Goal: Transaction & Acquisition: Purchase product/service

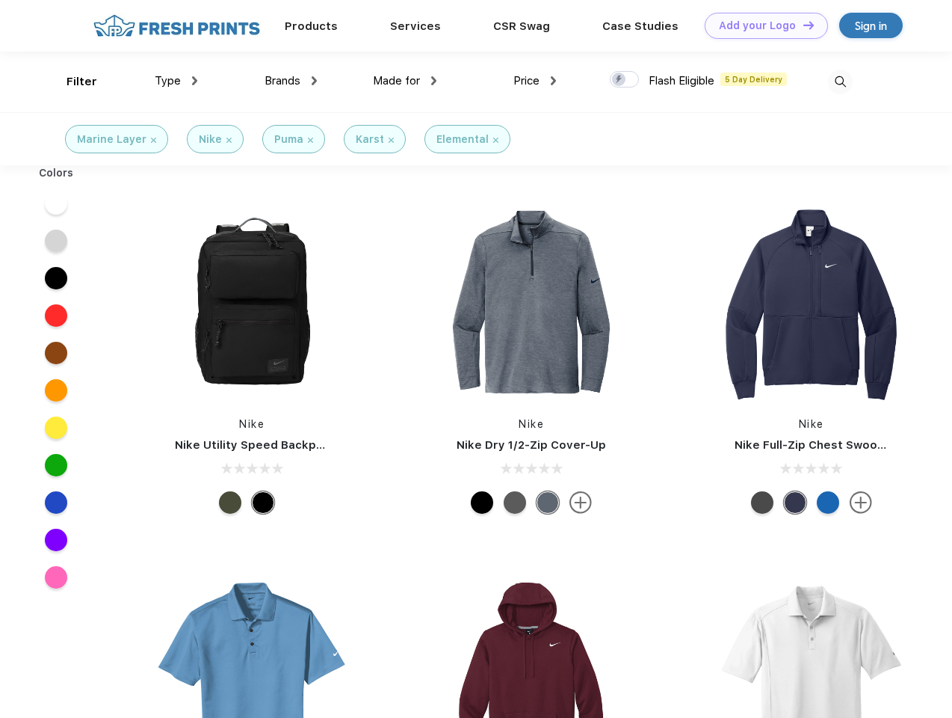
click at [761, 25] on link "Add your Logo Design Tool" at bounding box center [766, 26] width 123 height 26
click at [0, 0] on div "Design Tool" at bounding box center [0, 0] width 0 height 0
click at [802, 25] on link "Add your Logo Design Tool" at bounding box center [766, 26] width 123 height 26
click at [72, 81] on div "Filter" at bounding box center [82, 81] width 31 height 17
click at [176, 81] on span "Type" at bounding box center [168, 80] width 26 height 13
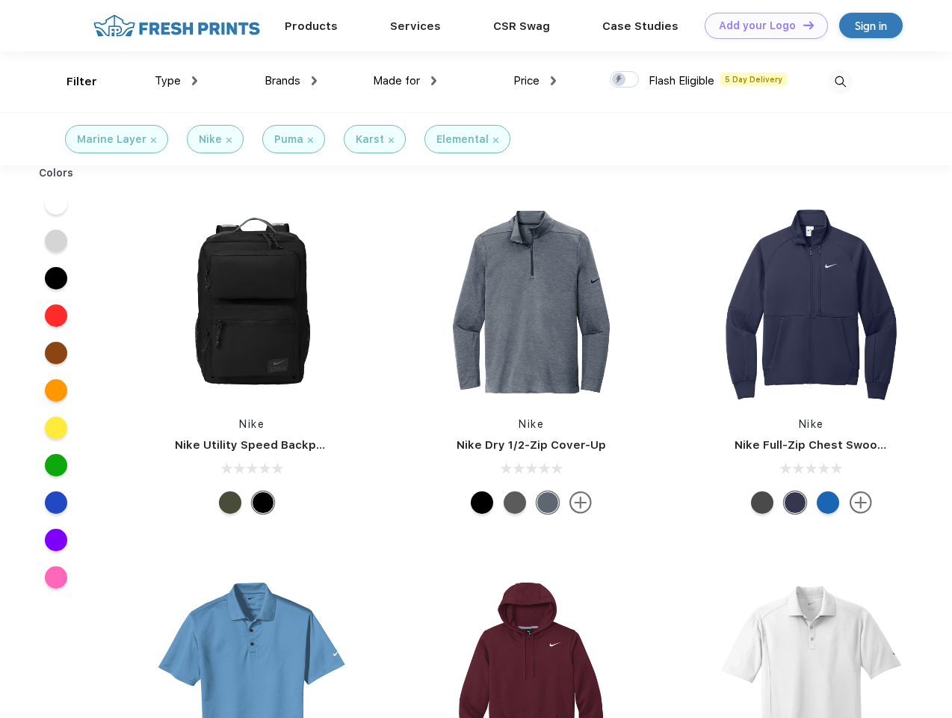
click at [291, 81] on span "Brands" at bounding box center [283, 80] width 36 height 13
click at [405, 81] on span "Made for" at bounding box center [396, 80] width 47 height 13
click at [535, 81] on span "Price" at bounding box center [526, 80] width 26 height 13
click at [625, 80] on div at bounding box center [624, 79] width 29 height 16
click at [620, 80] on input "checkbox" at bounding box center [615, 75] width 10 height 10
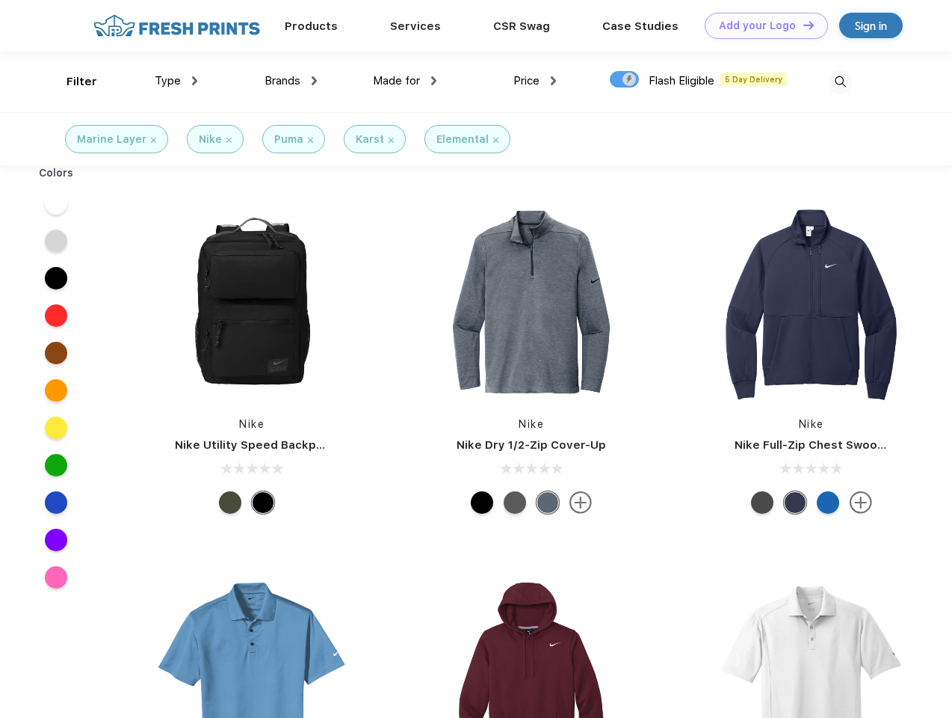
click at [840, 81] on img at bounding box center [840, 82] width 25 height 25
